Goal: Task Accomplishment & Management: Manage account settings

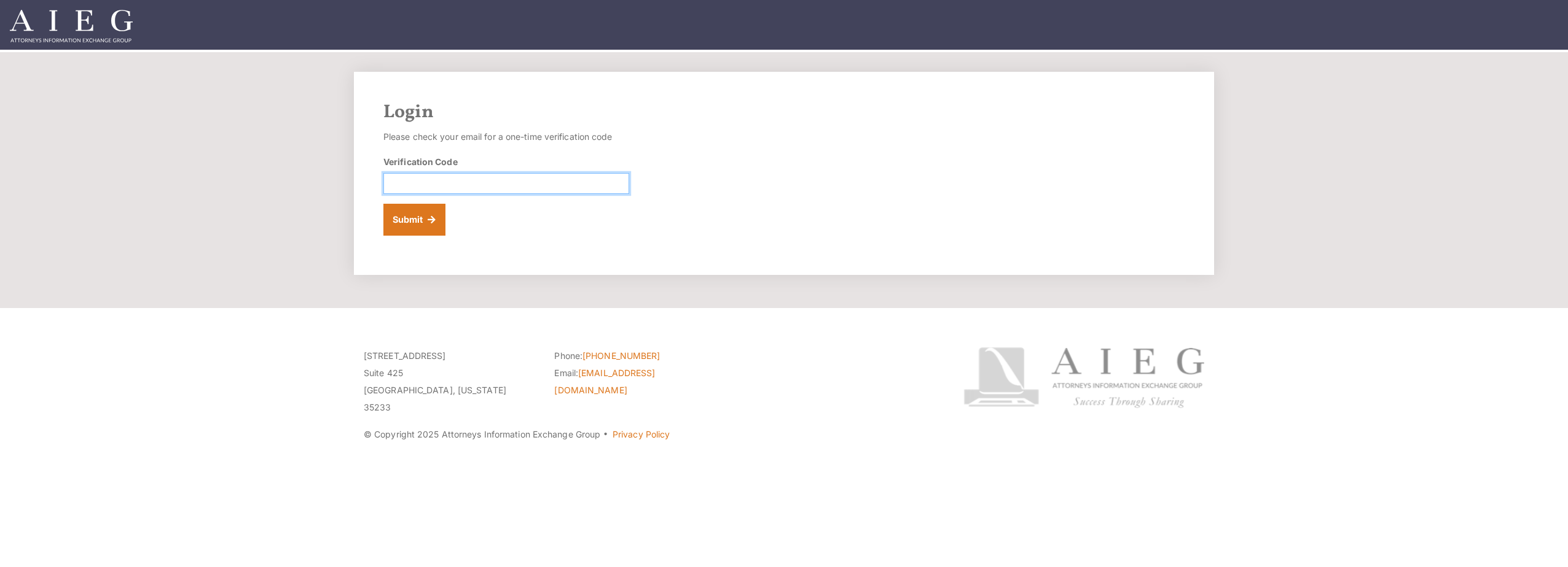
click at [421, 181] on input "Verification Code" at bounding box center [506, 183] width 246 height 21
paste input "710951"
type input "710951"
click at [422, 229] on button "Submit" at bounding box center [414, 220] width 62 height 32
click at [396, 182] on input "Verification Code" at bounding box center [506, 183] width 246 height 21
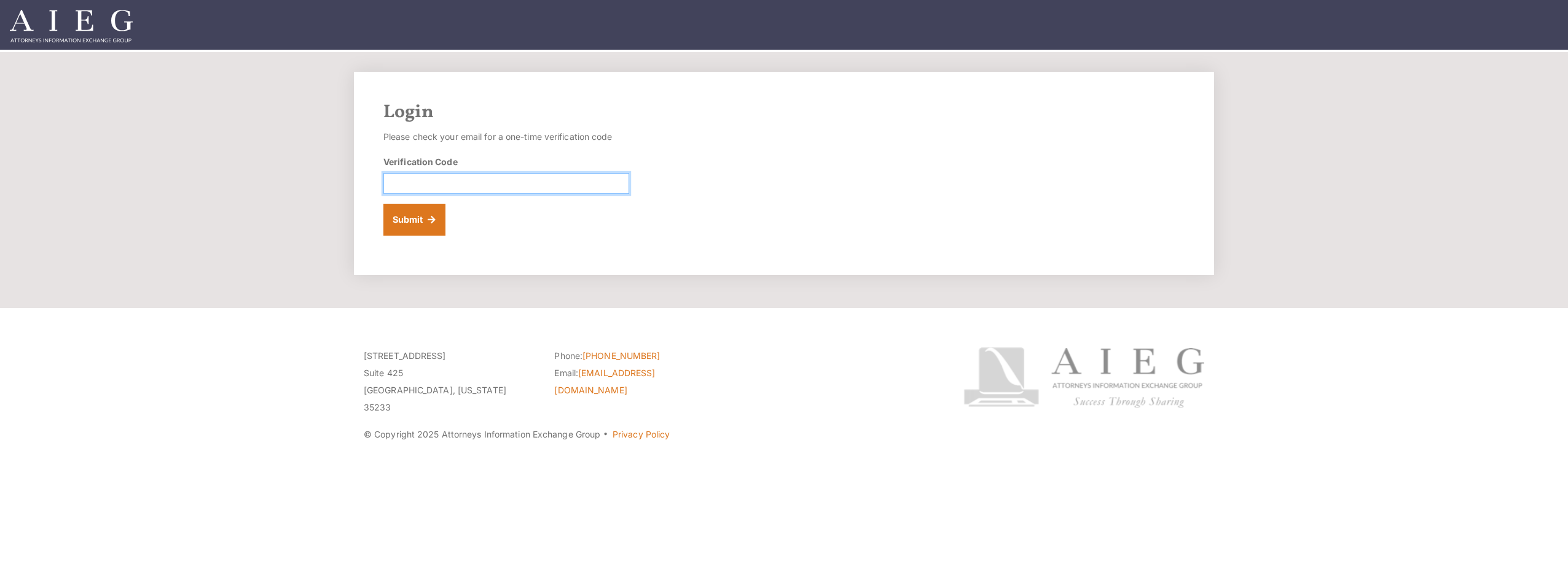
paste input "559444"
type input "559444"
click at [399, 216] on button "Submit" at bounding box center [414, 220] width 62 height 32
